Goal: Navigation & Orientation: Find specific page/section

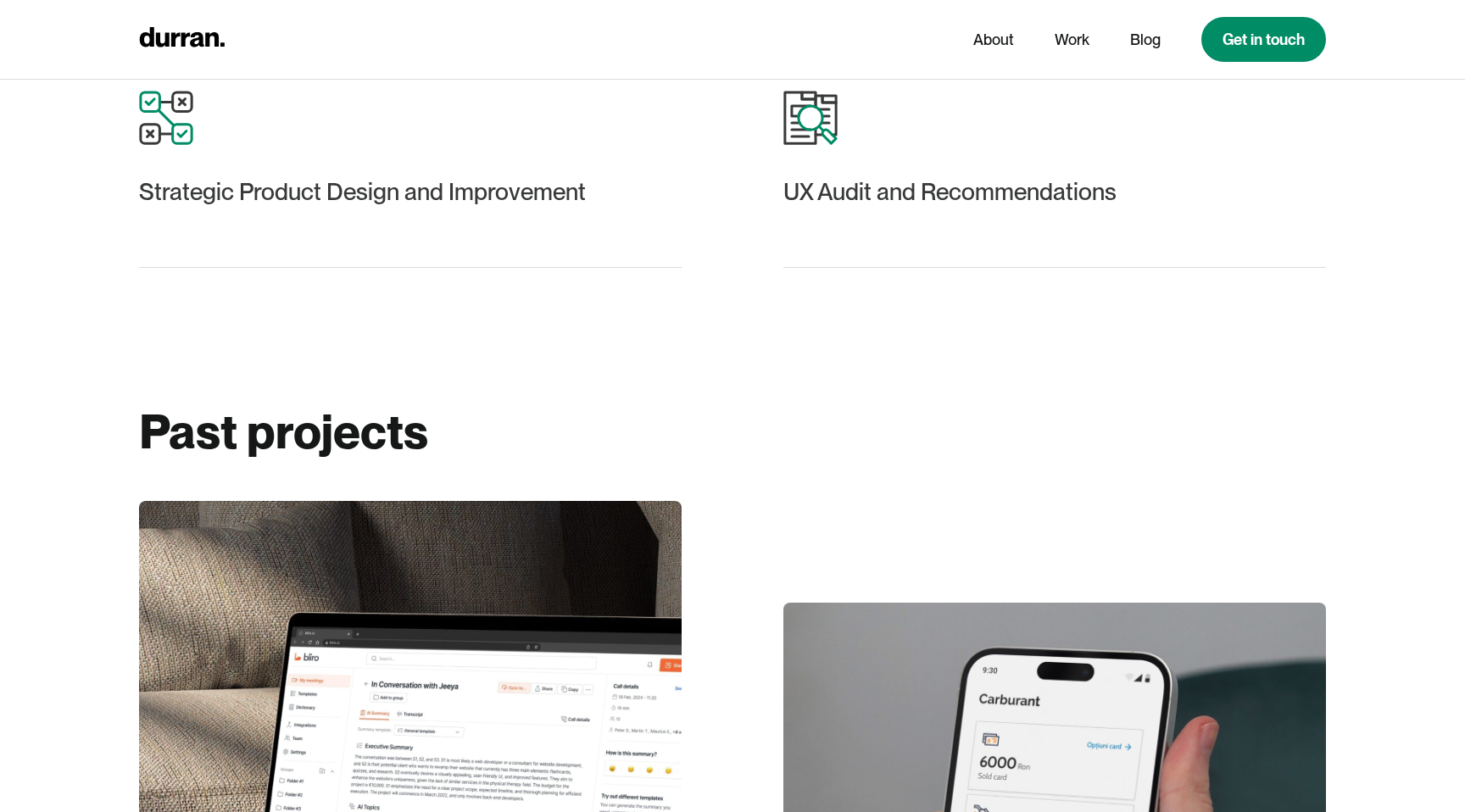
scroll to position [2504, 0]
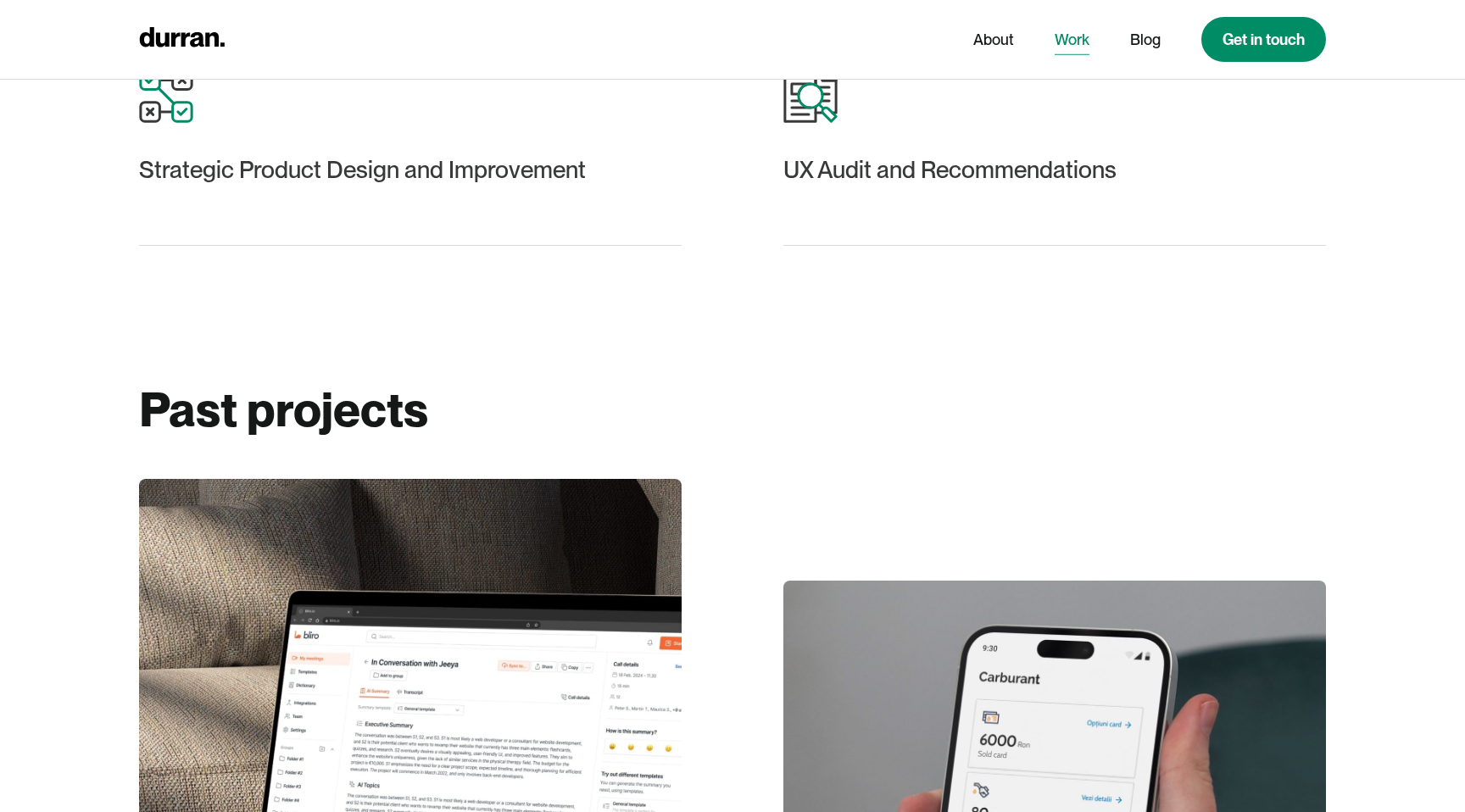
click at [1073, 44] on link "Work" at bounding box center [1072, 40] width 34 height 32
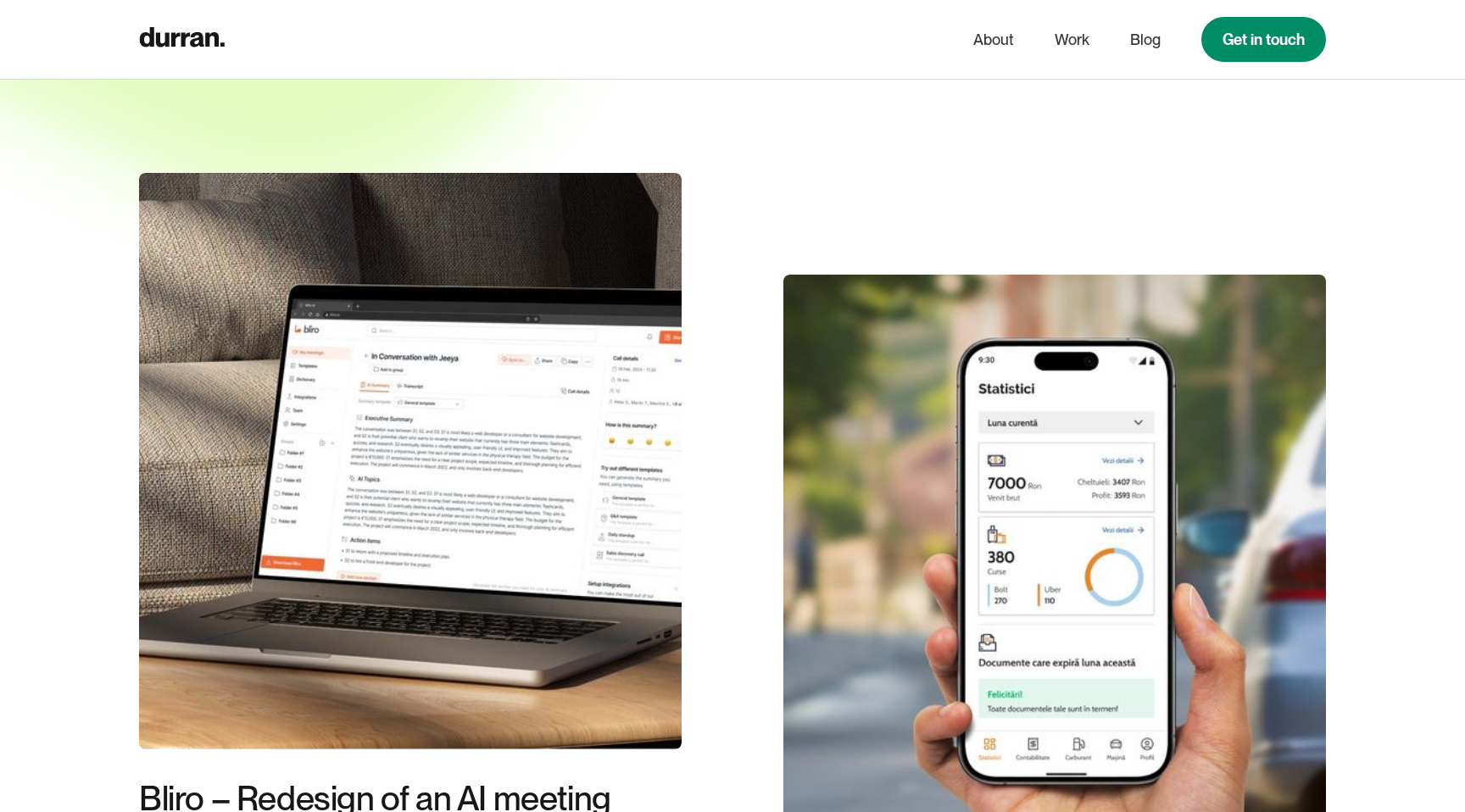
scroll to position [382, 0]
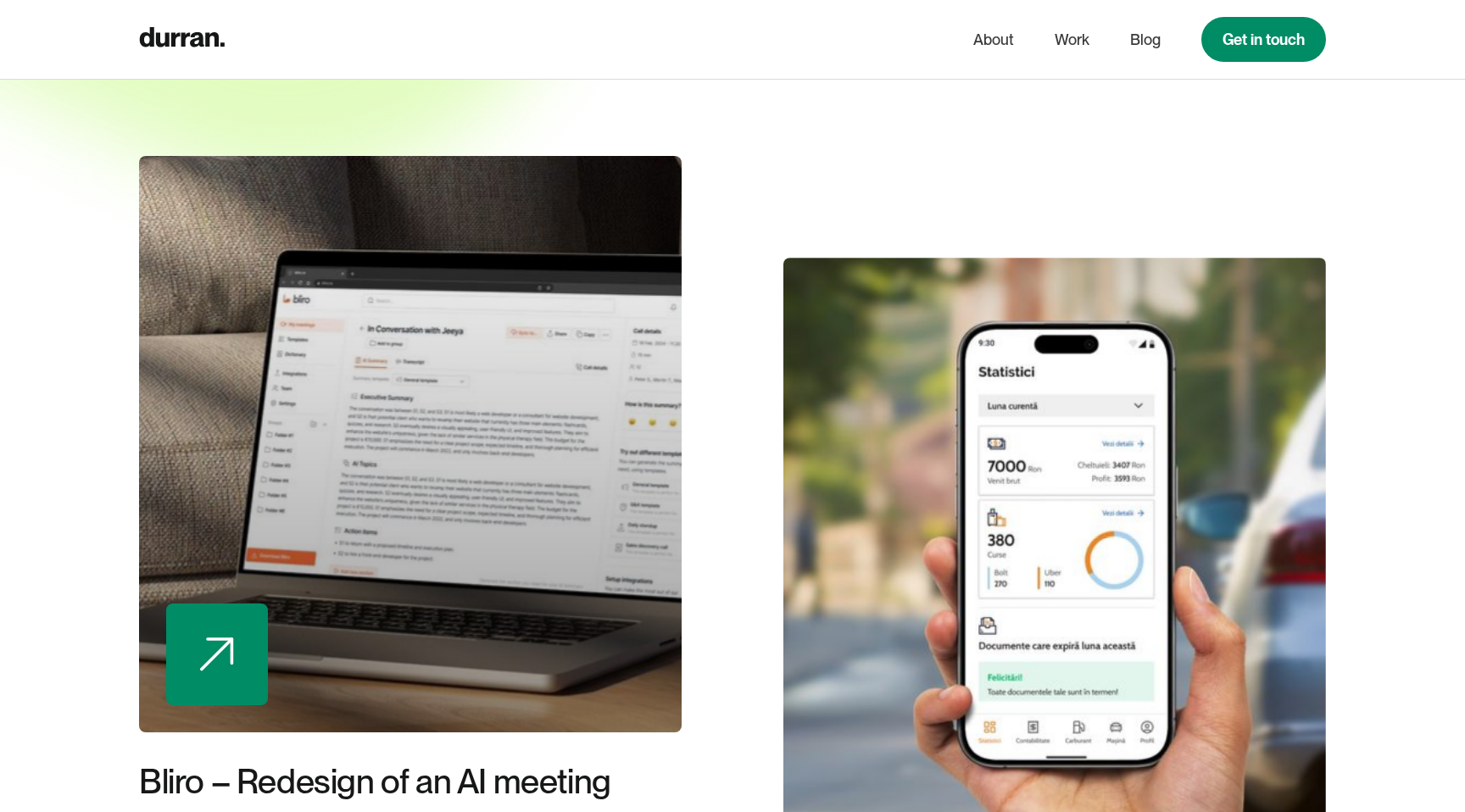
click at [463, 337] on div at bounding box center [410, 443] width 542 height 577
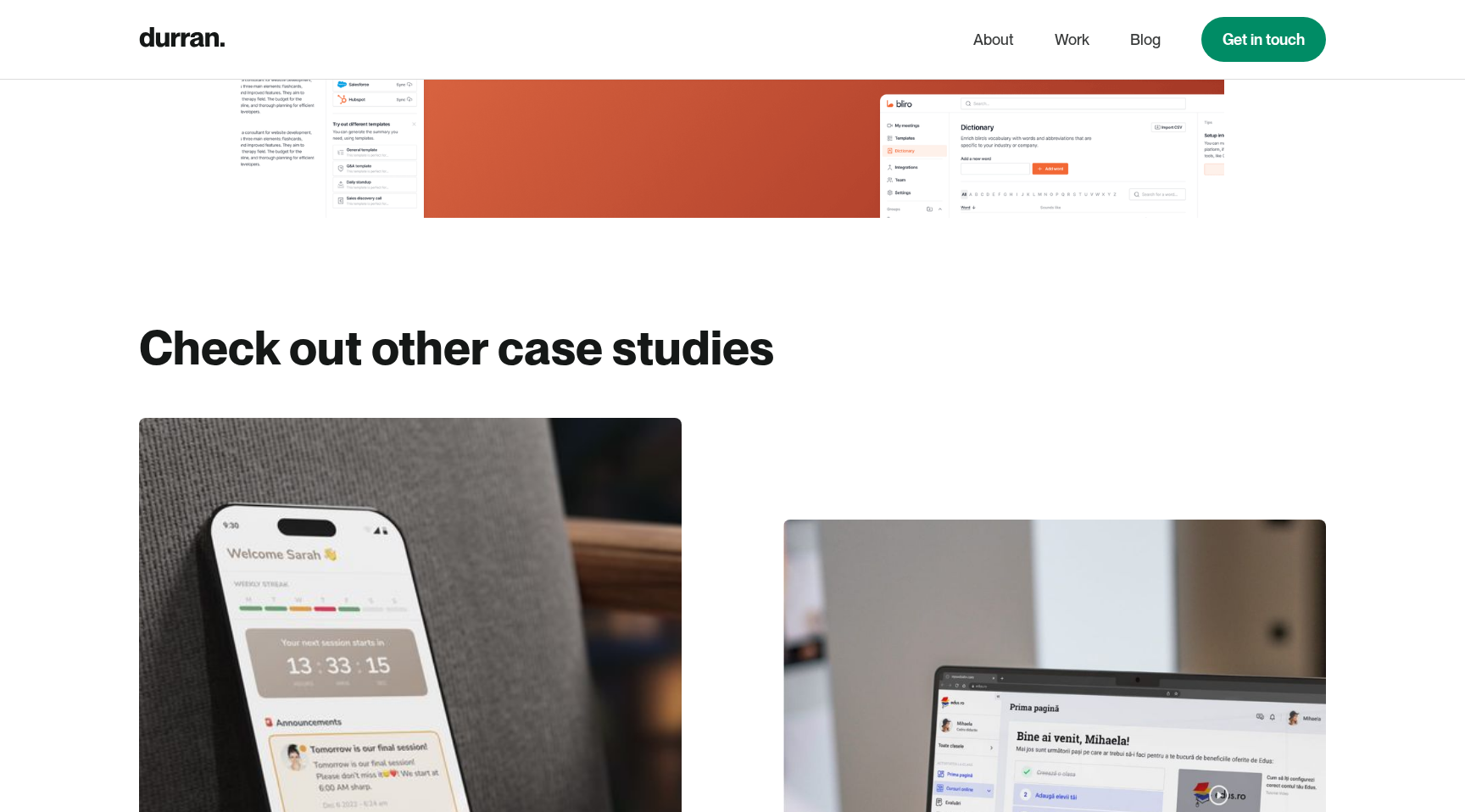
scroll to position [13200, 0]
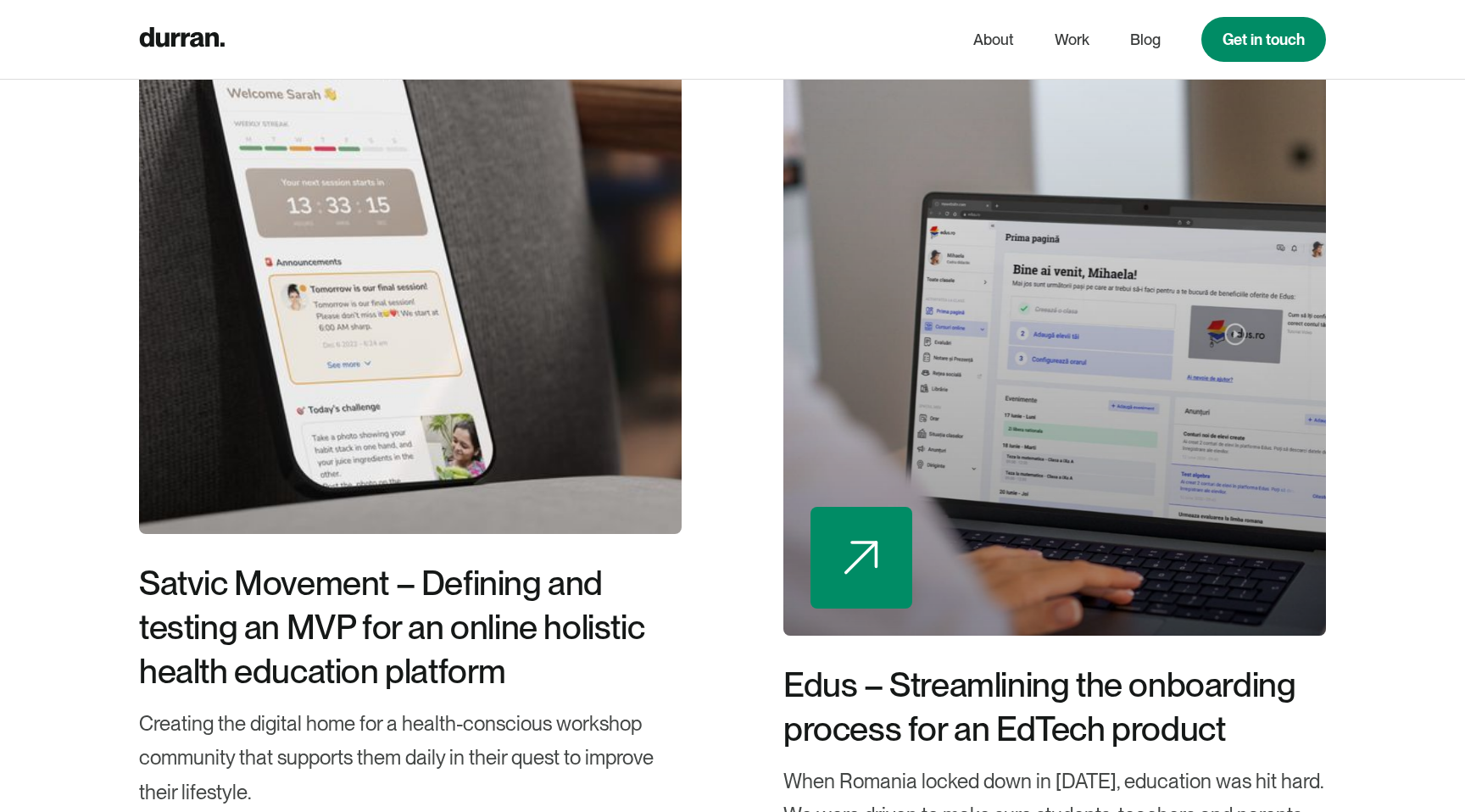
click at [877, 442] on div at bounding box center [1054, 347] width 542 height 577
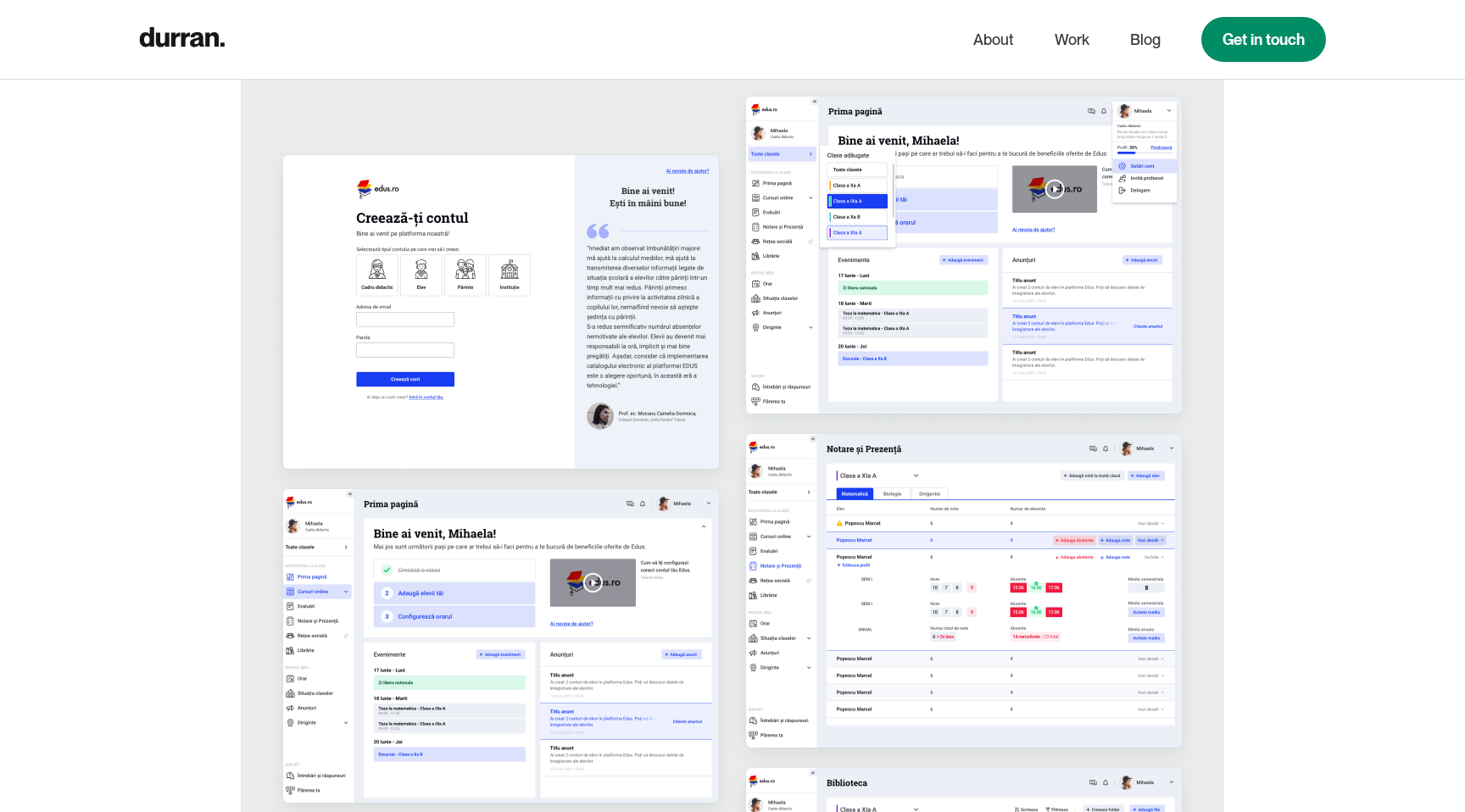
scroll to position [2748, 0]
